Goal: Complete application form

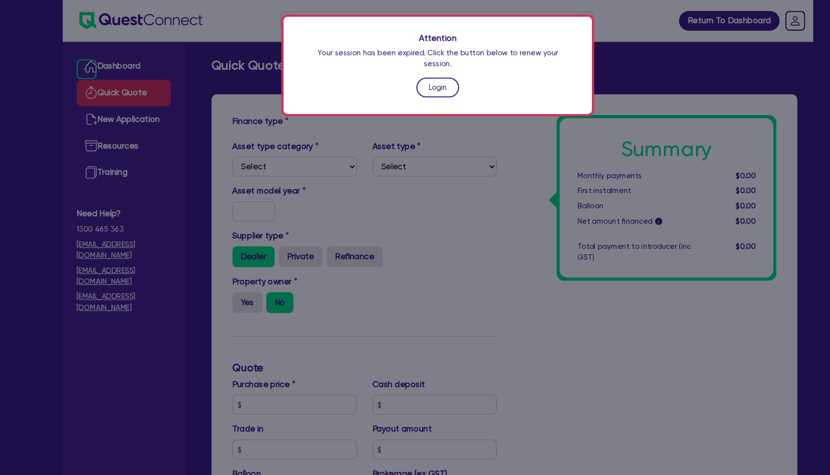
click at [409, 74] on link "Login" at bounding box center [415, 83] width 41 height 19
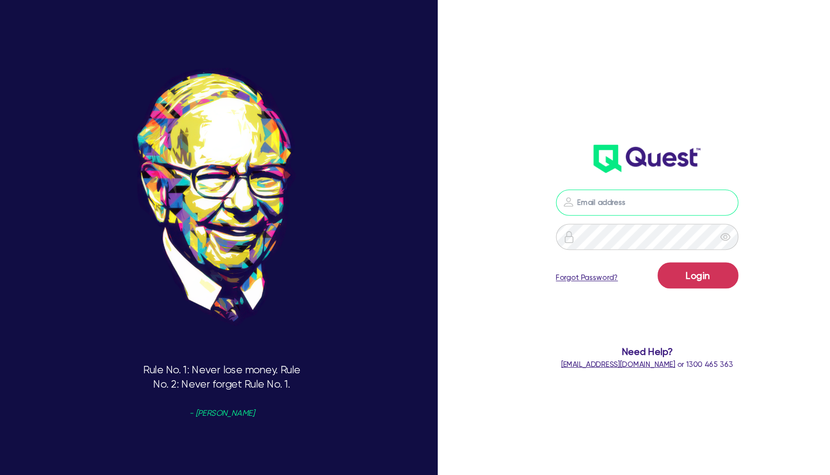
type input "[PERSON_NAME][EMAIL_ADDRESS][PERSON_NAME][DOMAIN_NAME]"
click at [676, 263] on button "Login" at bounding box center [661, 261] width 77 height 25
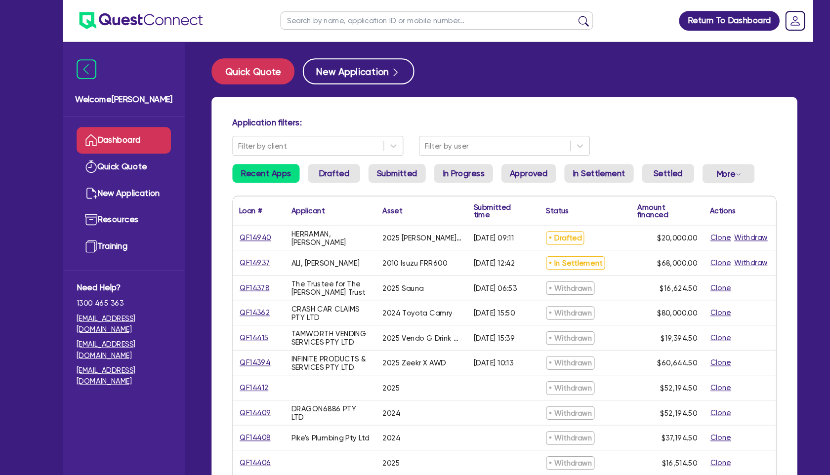
click at [361, 15] on input "text" at bounding box center [414, 19] width 296 height 17
paste input "KHADEEJA"
type input "KHADEEJA"
click at [545, 15] on button "submit" at bounding box center [553, 22] width 16 height 14
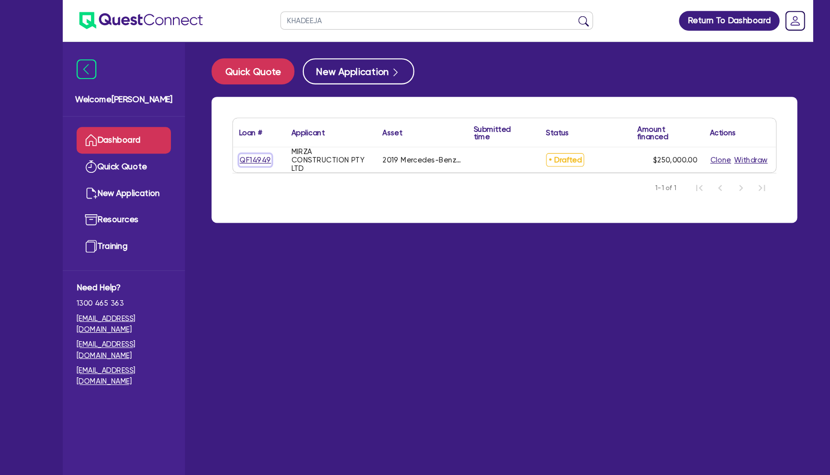
click at [248, 150] on link "QF14949" at bounding box center [242, 151] width 31 height 11
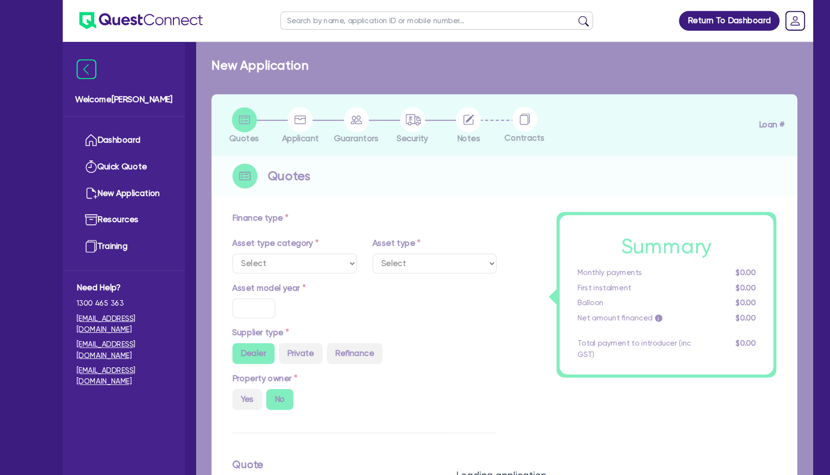
select select "CARS_AND_LIGHT_TRUCKS"
type input "2019"
type input "288,896.2"
type input "39,550.7"
type input "40"
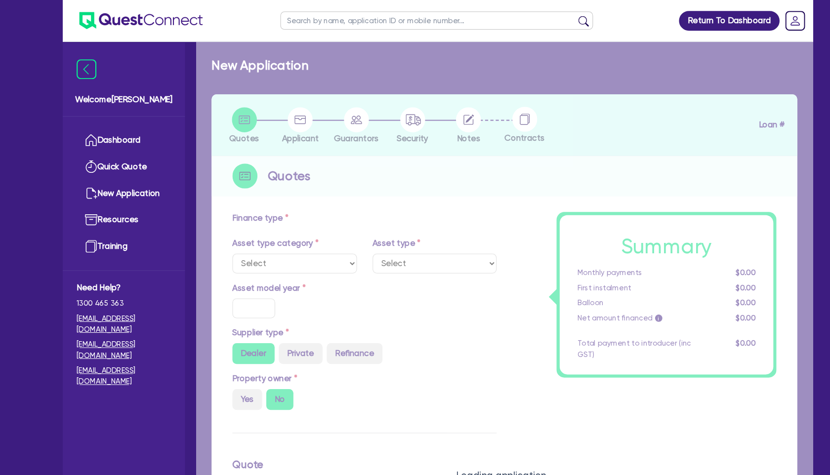
type input "115,558.48"
type input "3"
type input "7,500"
type input "6.8"
select select "PASSENGER_VEHICLES"
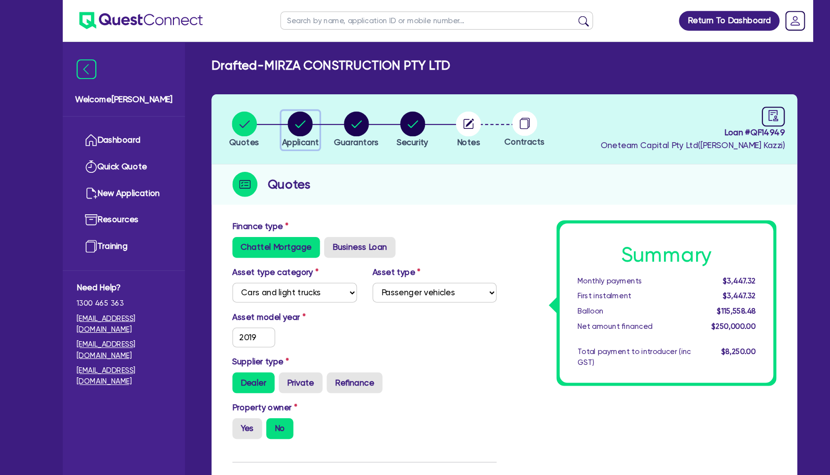
click at [283, 113] on circle "button" at bounding box center [285, 118] width 24 height 24
select select "COMPANY"
select select "BUILDING_CONSTRUCTION"
select select "TRADES_SERVICES_CONSUMERS"
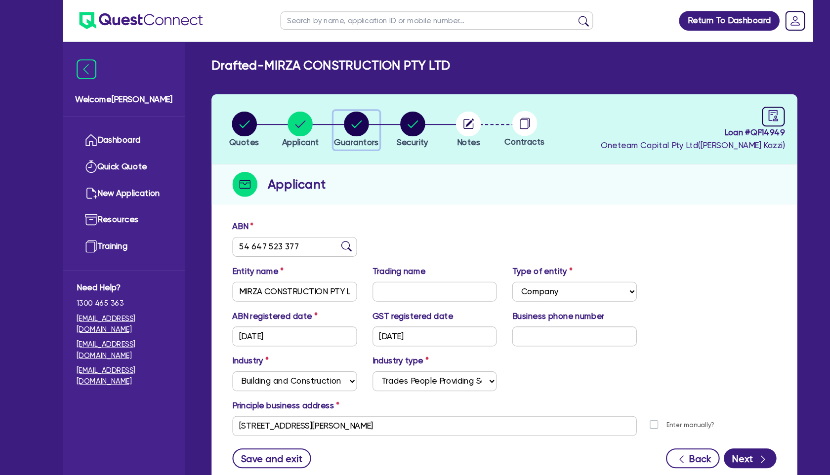
click at [337, 126] on circle "button" at bounding box center [338, 118] width 24 height 24
select select "MRS"
select select "VIC"
select select "MARRIED"
select select "PROPERTY"
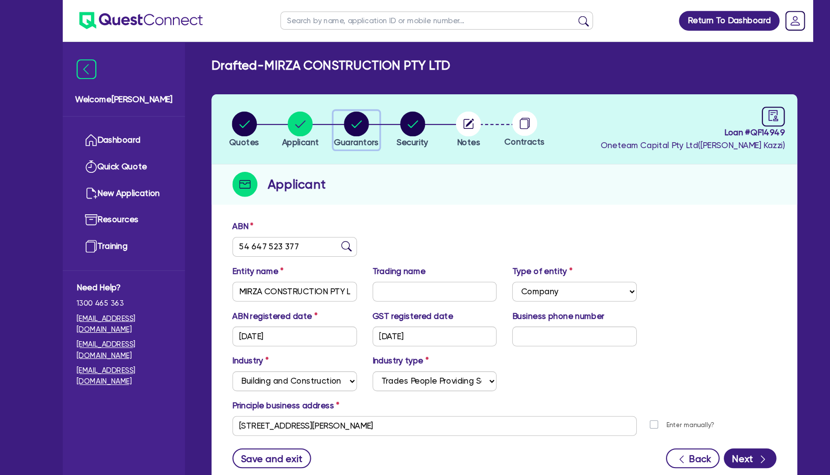
select select "MORTGAGE"
select select "VEHICLE_LOAN"
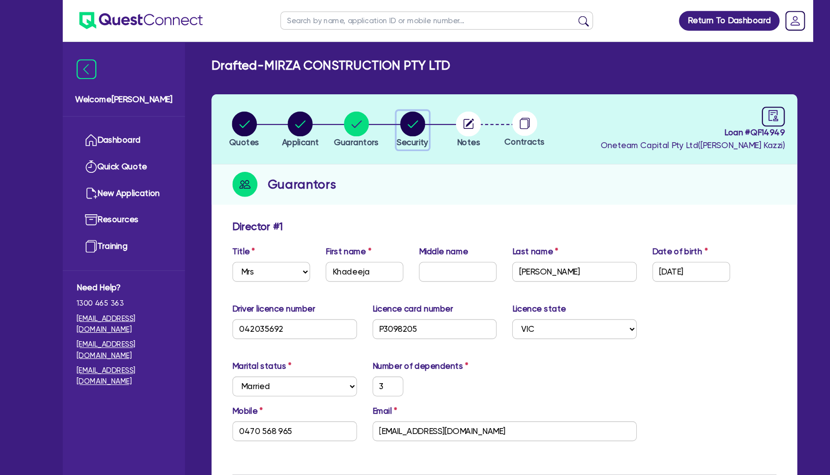
click at [396, 127] on circle "button" at bounding box center [391, 118] width 24 height 24
select select "CARS_AND_LIGHT_TRUCKS"
select select "PASSENGER_VEHICLES"
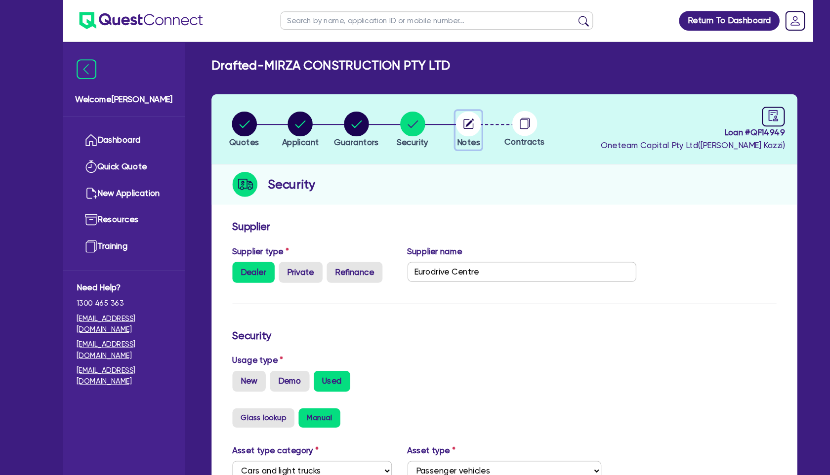
click at [444, 121] on icon "button" at bounding box center [444, 117] width 9 height 9
select select "Other"
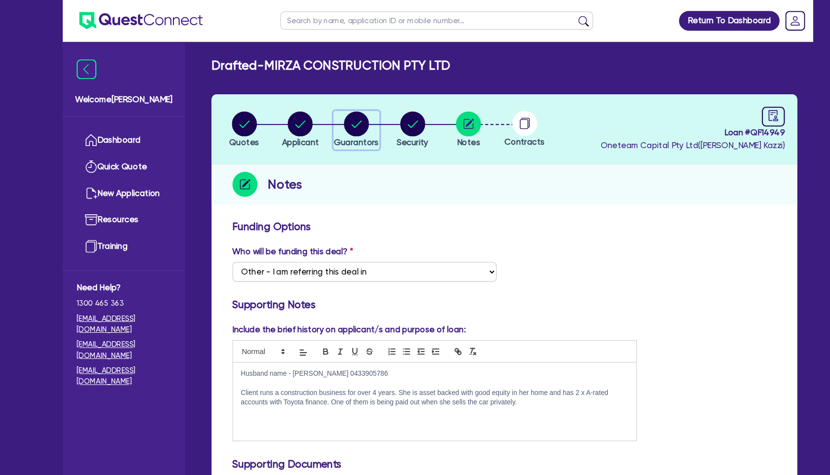
click at [340, 114] on circle "button" at bounding box center [338, 118] width 24 height 24
select select "MRS"
select select "VIC"
select select "MARRIED"
select select "PROPERTY"
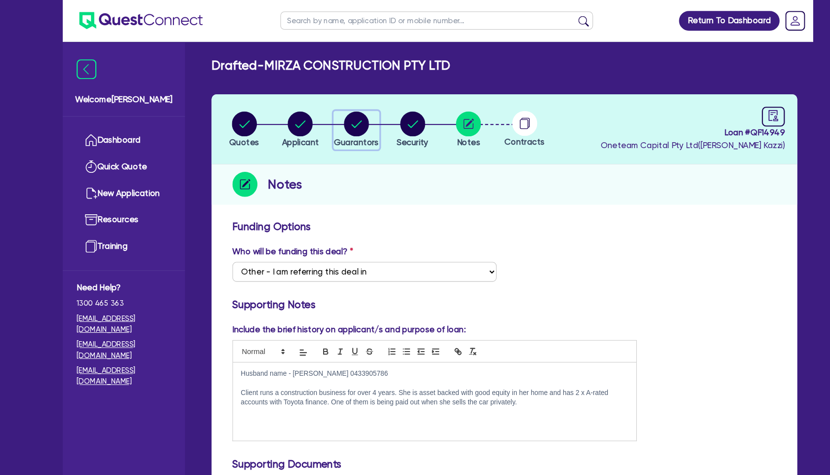
select select "MORTGAGE"
select select "VEHICLE_LOAN"
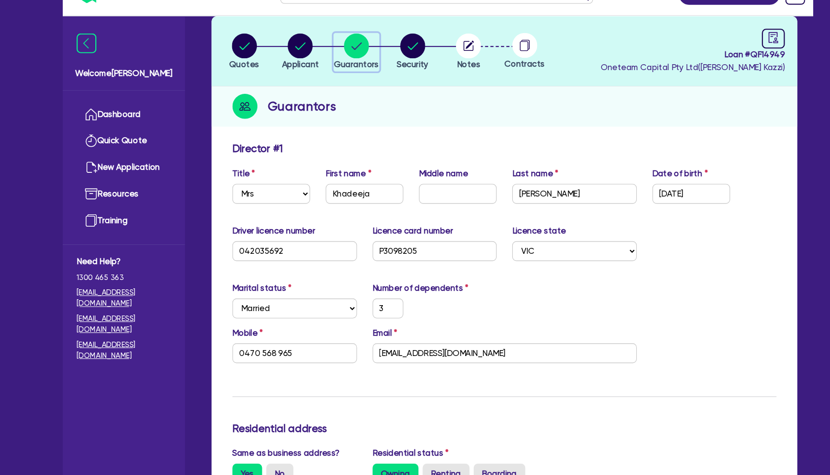
scroll to position [64, 0]
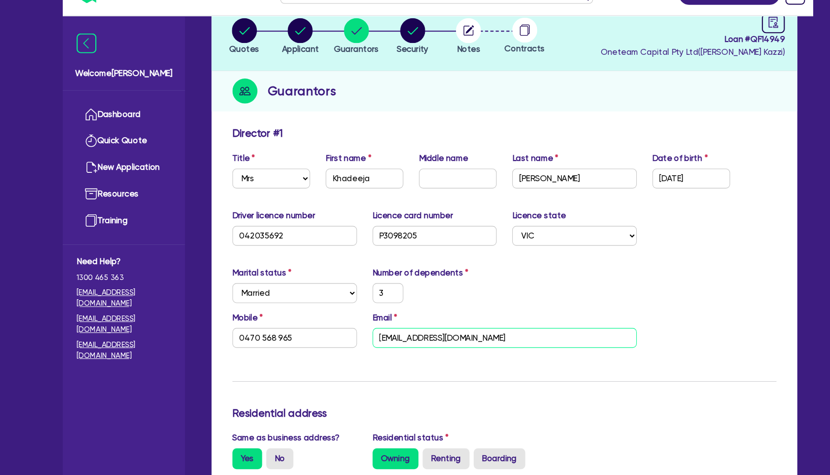
drag, startPoint x: 446, startPoint y: 351, endPoint x: 359, endPoint y: 347, distance: 87.0
click at [359, 347] on input "[EMAIL_ADDRESS][DOMAIN_NAME]" at bounding box center [478, 345] width 250 height 19
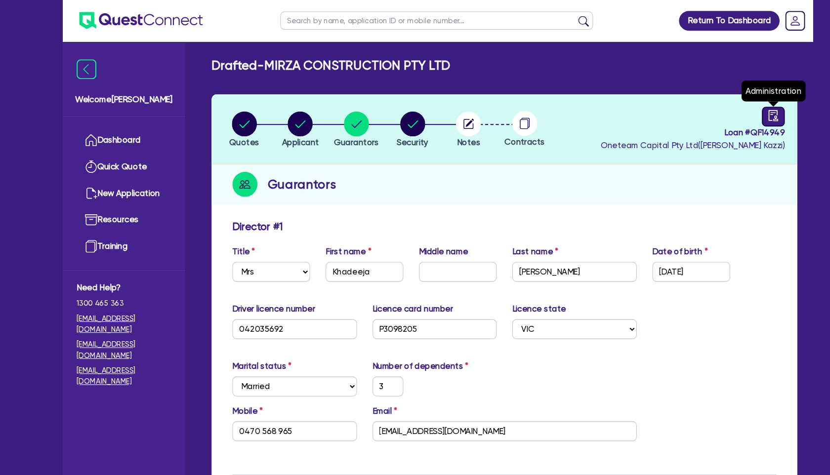
click at [734, 108] on icon "audit" at bounding box center [733, 109] width 11 height 11
select select "DRAFTED_NEW"
select select "Other"
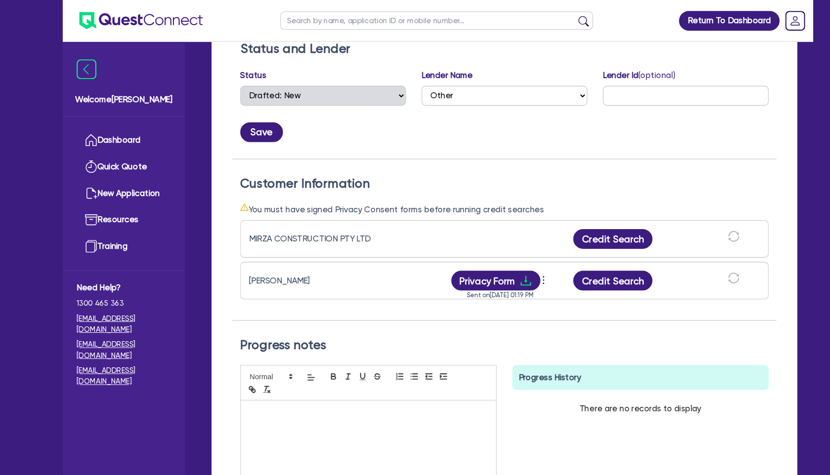
scroll to position [167, 0]
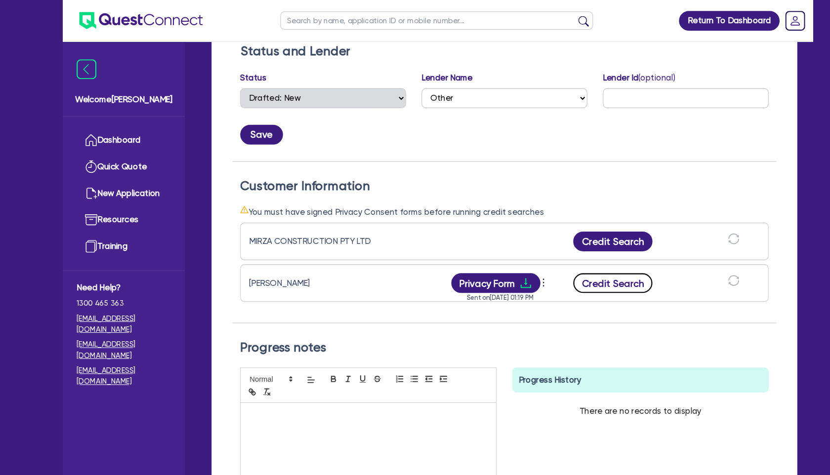
click at [585, 267] on button "Credit Search" at bounding box center [580, 268] width 75 height 19
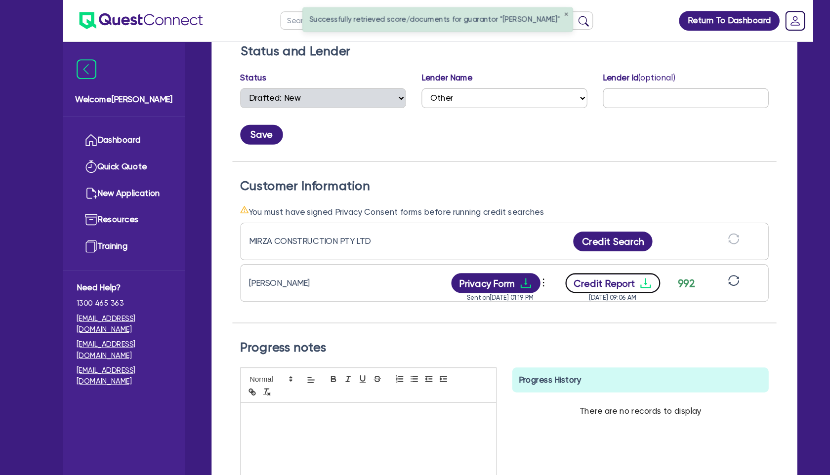
click at [587, 275] on button "Credit Report" at bounding box center [581, 268] width 90 height 19
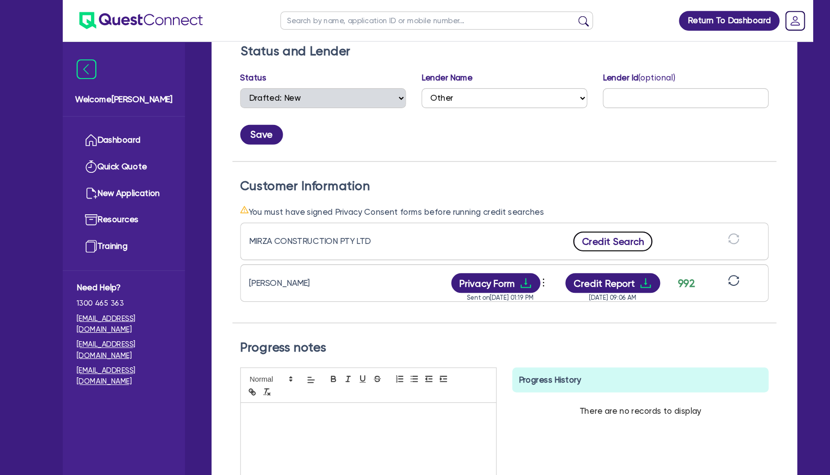
click at [582, 229] on button "Credit Search" at bounding box center [580, 229] width 75 height 19
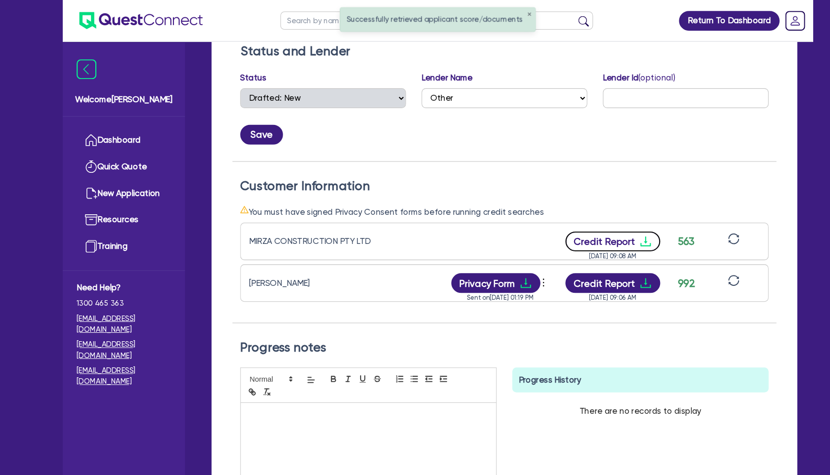
click at [587, 228] on button "Credit Report" at bounding box center [581, 229] width 90 height 19
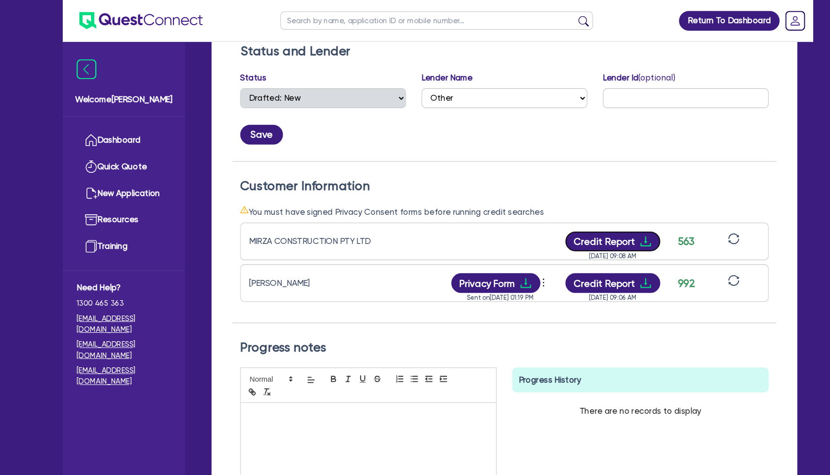
scroll to position [0, 0]
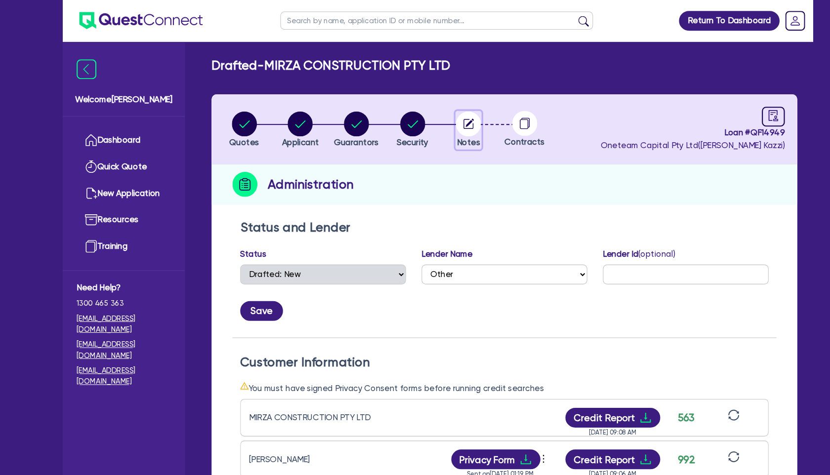
click at [445, 118] on circle "button" at bounding box center [444, 118] width 24 height 24
select select "Other"
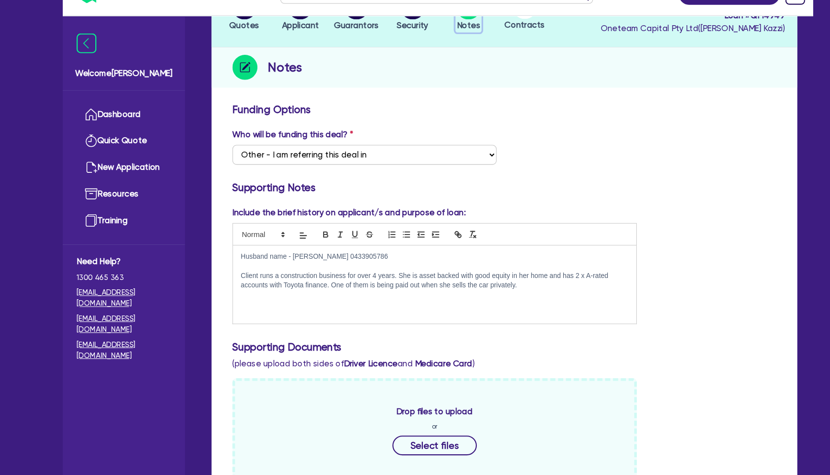
scroll to position [92, 0]
